Goal: Navigation & Orientation: Understand site structure

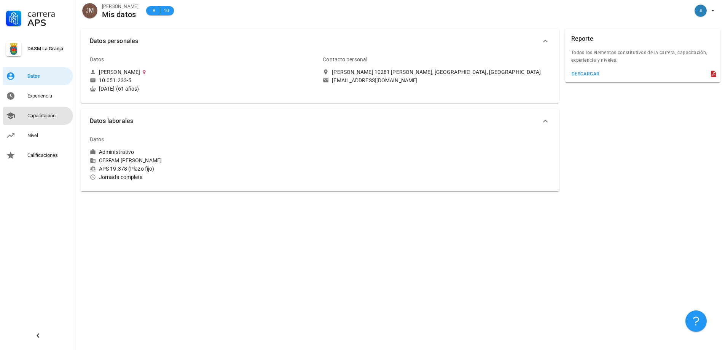
click at [43, 116] on div "Capacitación" at bounding box center [48, 116] width 43 height 6
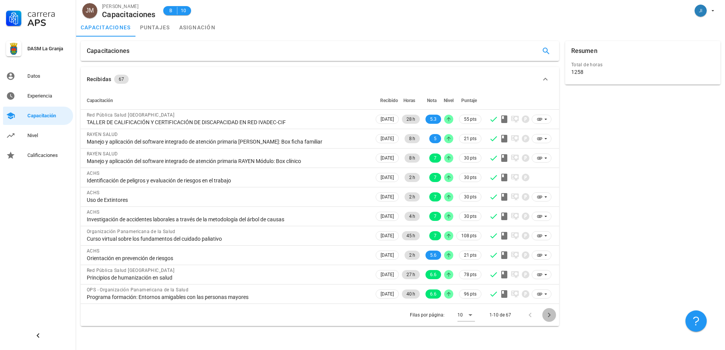
click at [550, 317] on icon "Página siguiente" at bounding box center [549, 314] width 9 height 9
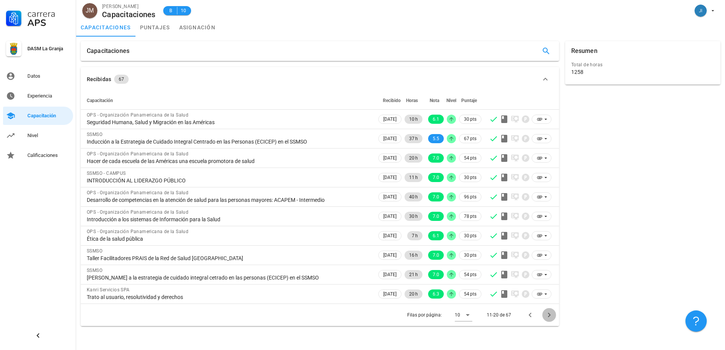
click at [550, 317] on icon "Página siguiente" at bounding box center [549, 314] width 9 height 9
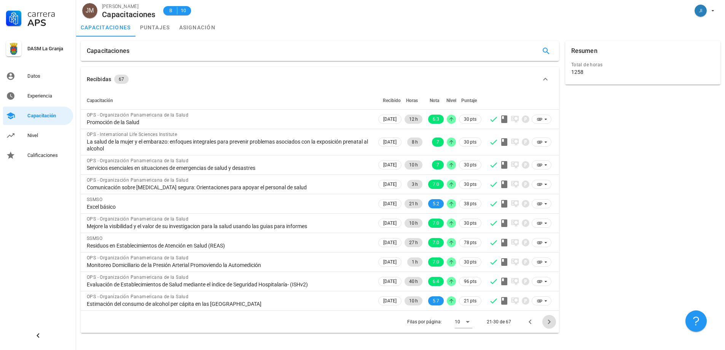
click at [550, 317] on button "Página siguiente" at bounding box center [549, 322] width 14 height 14
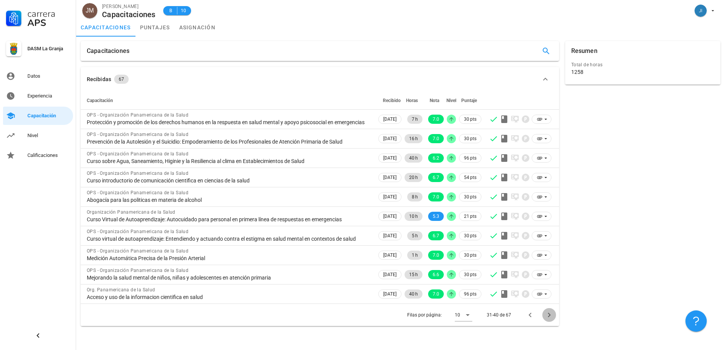
click at [550, 317] on button "Página siguiente" at bounding box center [549, 315] width 14 height 14
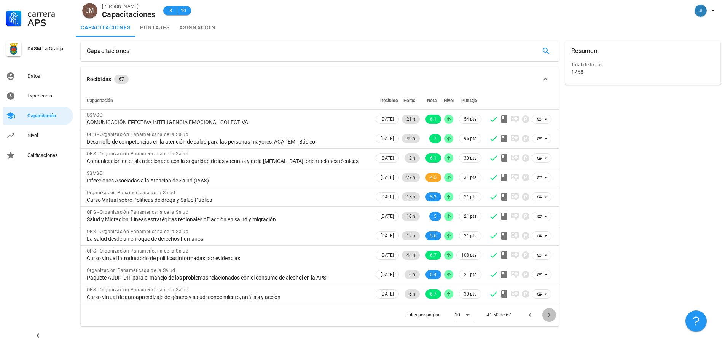
click at [550, 317] on icon "Página siguiente" at bounding box center [549, 314] width 9 height 9
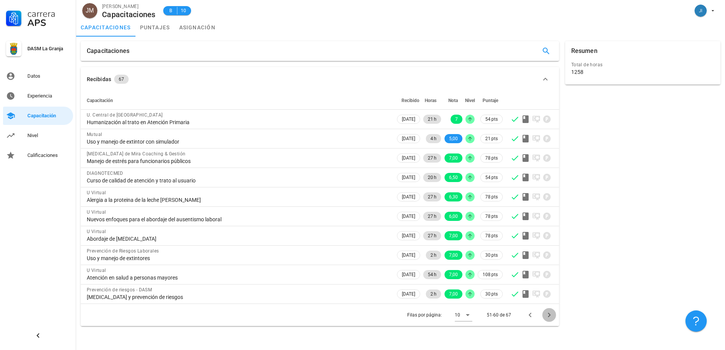
click at [550, 317] on icon "Página siguiente" at bounding box center [549, 314] width 9 height 9
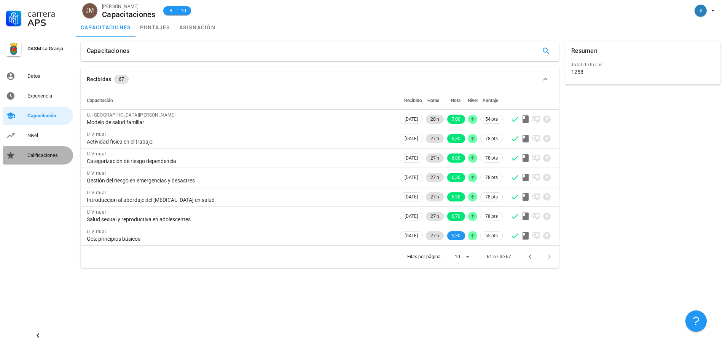
click at [43, 156] on div "Calificaciones" at bounding box center [48, 155] width 43 height 6
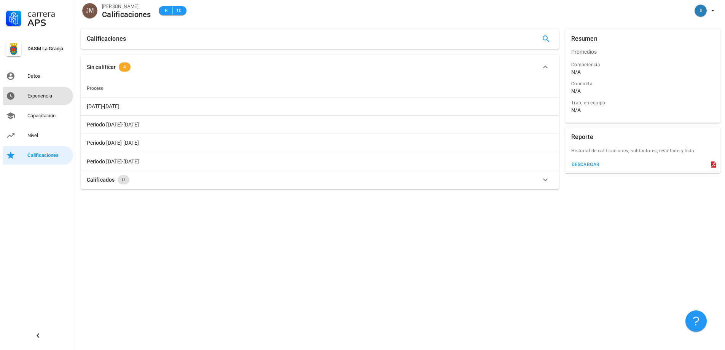
click at [34, 96] on div "Experiencia" at bounding box center [48, 96] width 43 height 6
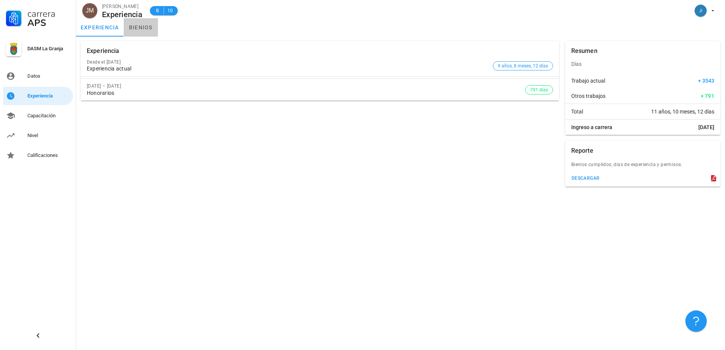
click at [142, 29] on link "bienios" at bounding box center [141, 27] width 34 height 18
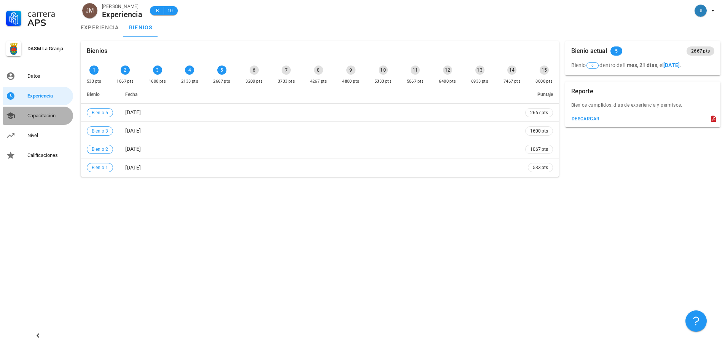
click at [40, 113] on div "Capacitación" at bounding box center [48, 116] width 43 height 6
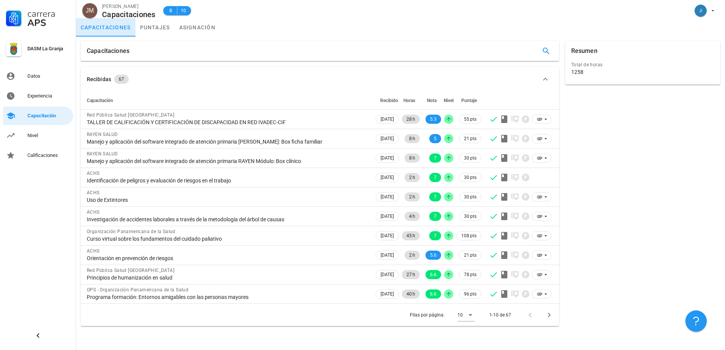
click at [113, 29] on link "capacitaciones" at bounding box center [105, 27] width 59 height 18
click at [153, 28] on link "puntajes" at bounding box center [155, 27] width 39 height 18
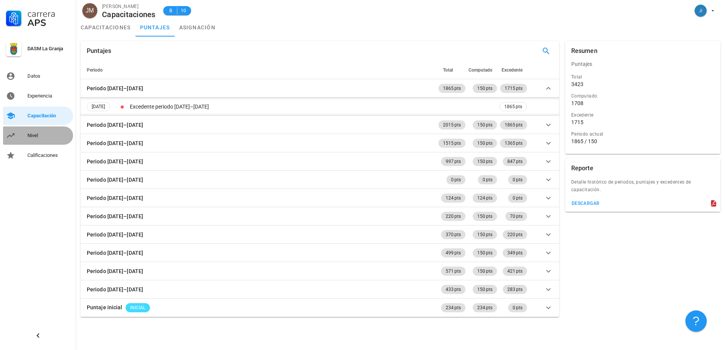
click at [33, 135] on div "Nivel" at bounding box center [48, 135] width 43 height 6
